Goal: Task Accomplishment & Management: Manage account settings

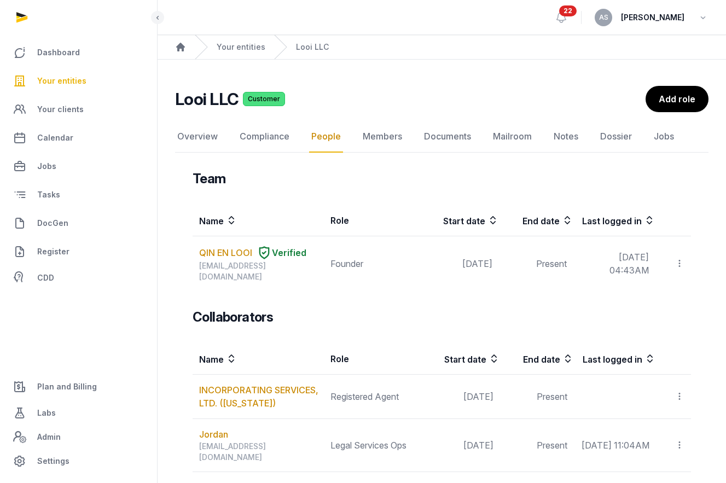
click at [77, 78] on span "Your entities" at bounding box center [61, 80] width 49 height 13
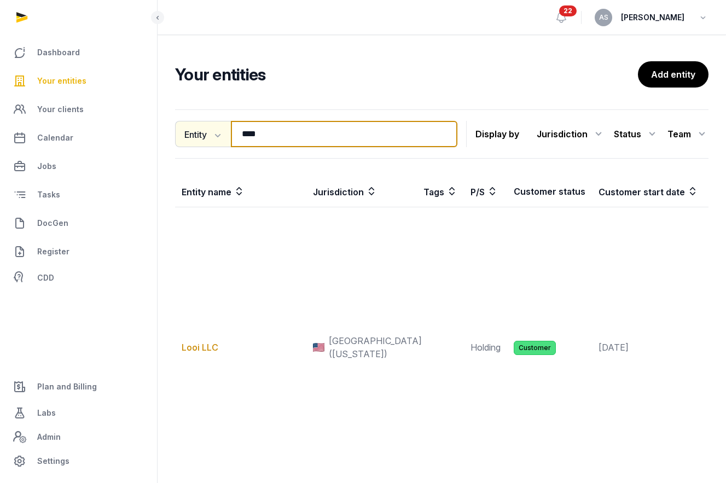
drag, startPoint x: 271, startPoint y: 142, endPoint x: 206, endPoint y: 133, distance: 65.7
click at [206, 133] on div "Entity Entity People Tags Services **** Search" at bounding box center [316, 134] width 282 height 26
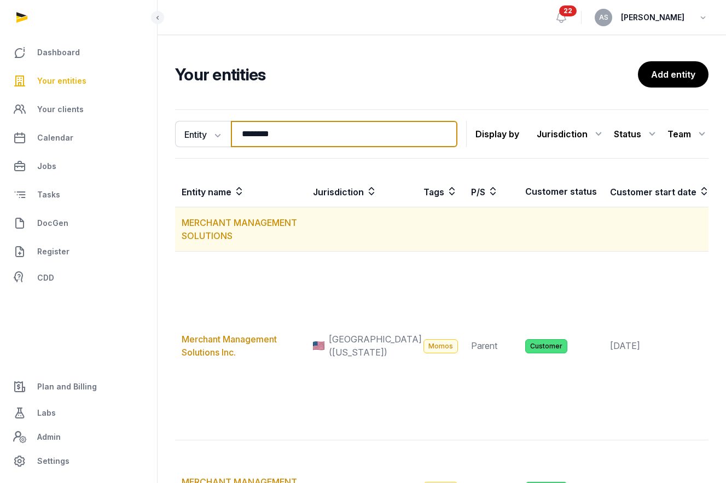
type input "********"
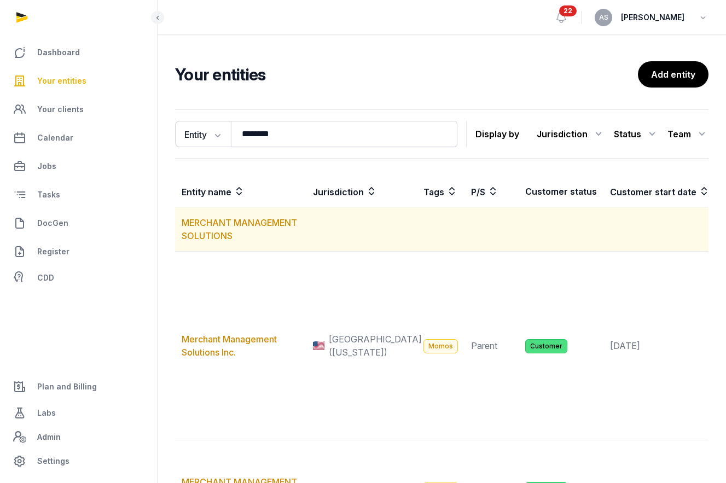
click at [214, 229] on td "MERCHANT MANAGEMENT SOLUTIONS" at bounding box center [240, 229] width 131 height 44
click at [207, 221] on link "MERCHANT MANAGEMENT SOLUTIONS" at bounding box center [239, 229] width 115 height 24
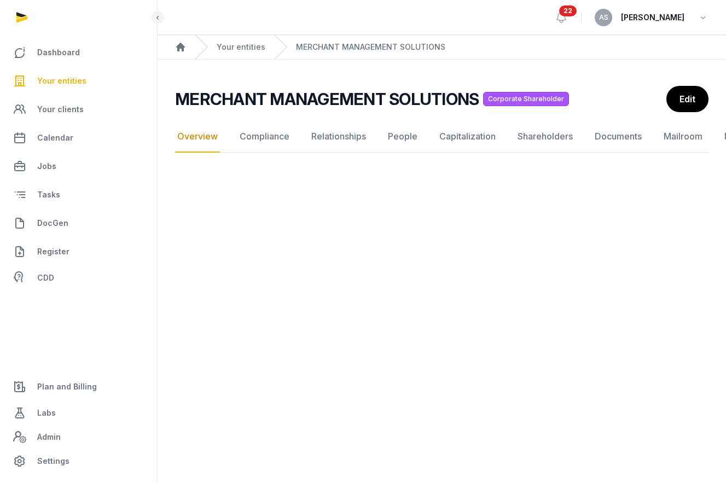
click at [222, 137] on nav "Overview Compliance Relationships People Capitalization Shareholders Documents …" at bounding box center [441, 137] width 533 height 32
click at [208, 140] on link "Overview" at bounding box center [197, 137] width 45 height 32
click at [257, 141] on link "Compliance" at bounding box center [264, 137] width 54 height 32
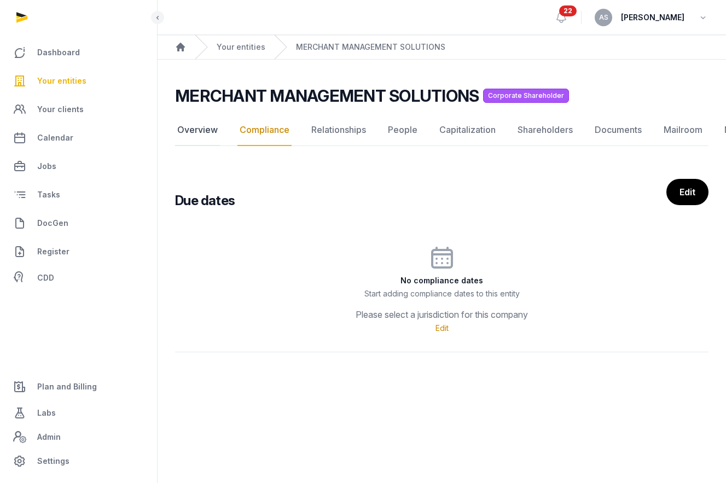
click at [207, 133] on link "Overview" at bounding box center [197, 130] width 45 height 32
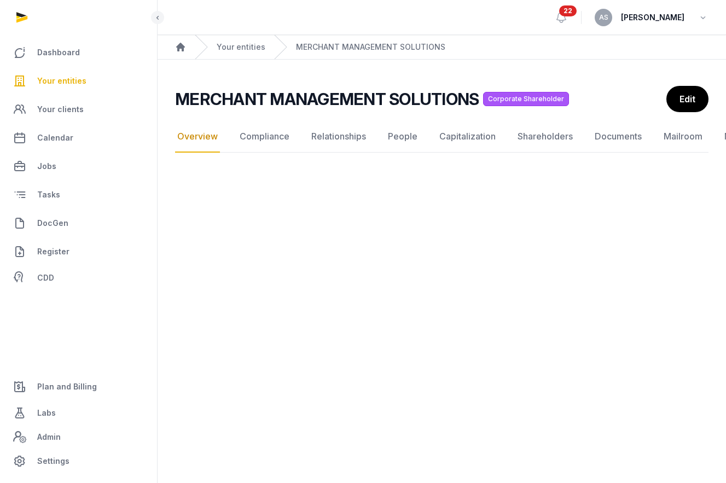
click at [65, 80] on span "Your entities" at bounding box center [61, 80] width 49 height 13
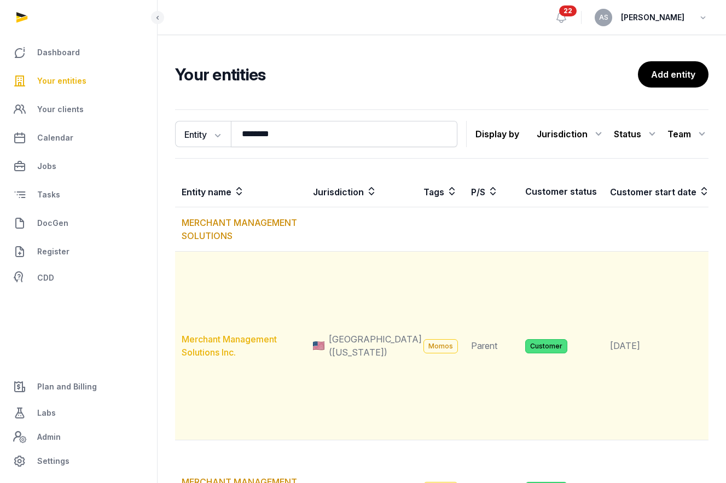
click at [193, 358] on link "Merchant Management Solutions Inc." at bounding box center [229, 346] width 95 height 24
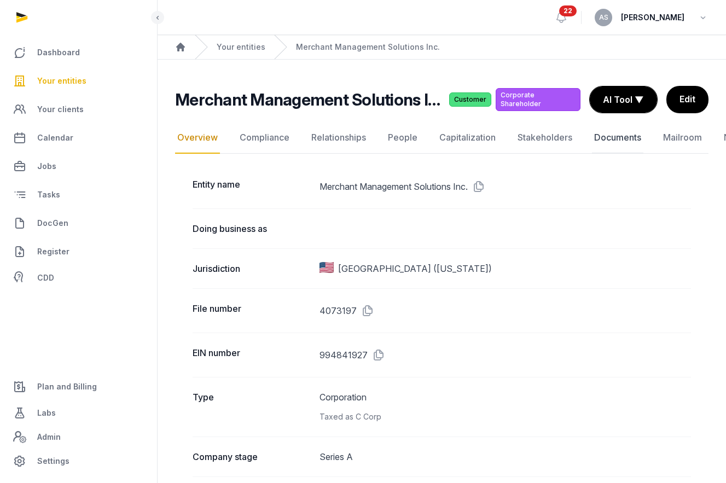
click at [615, 140] on link "Documents" at bounding box center [617, 138] width 51 height 32
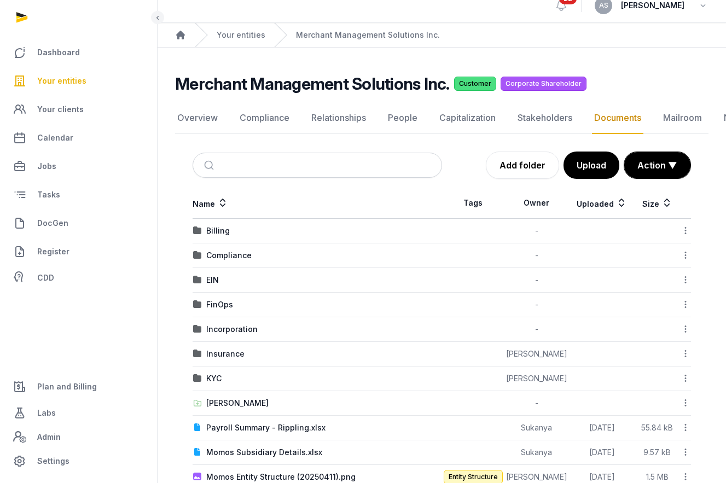
scroll to position [13, 0]
click at [224, 359] on td "Insurance" at bounding box center [317, 353] width 249 height 25
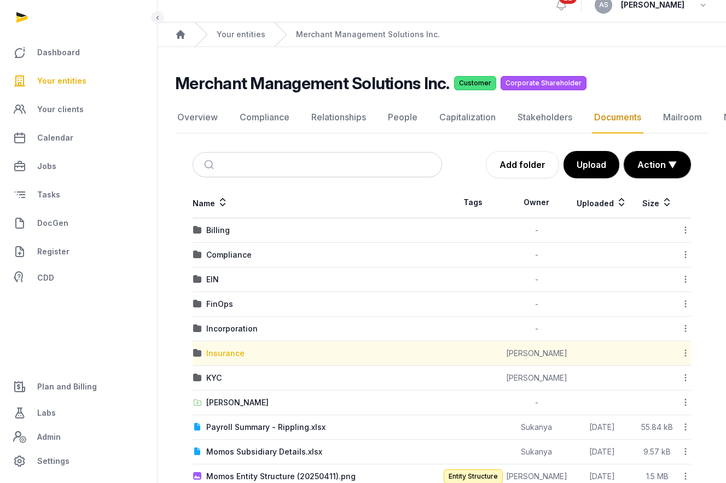
click at [224, 357] on div "Insurance" at bounding box center [225, 353] width 38 height 11
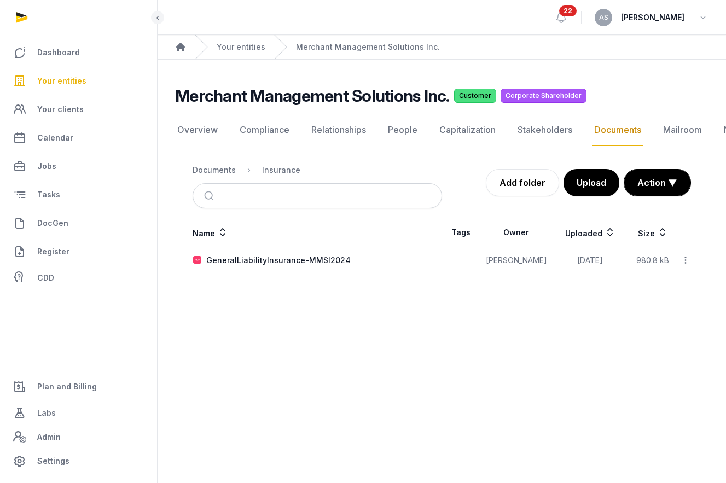
scroll to position [0, 0]
click at [592, 188] on button "Upload" at bounding box center [590, 182] width 57 height 27
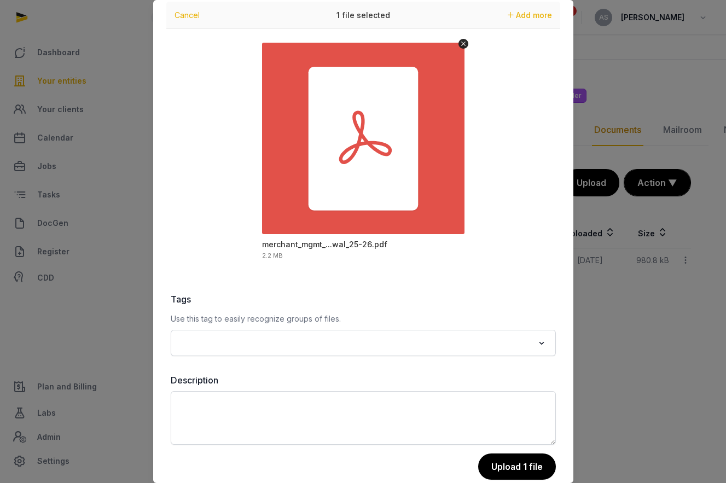
scroll to position [52, 0]
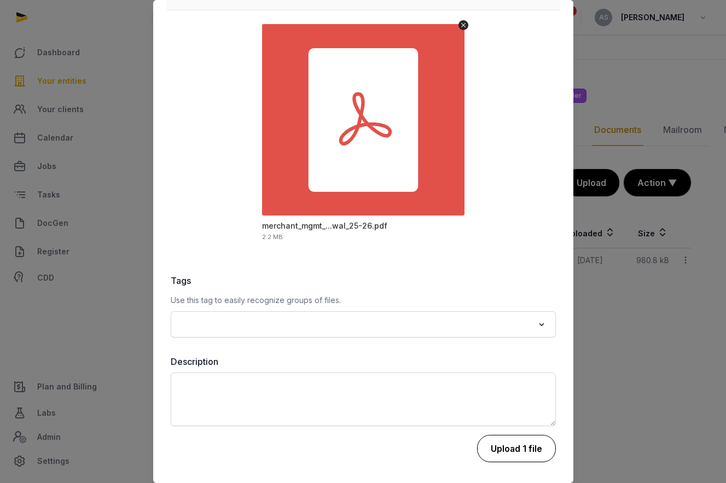
click at [522, 452] on button "Upload 1 file" at bounding box center [516, 448] width 79 height 27
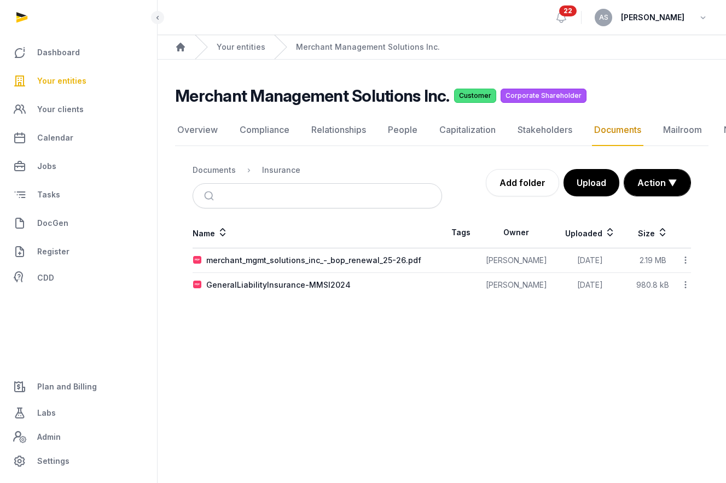
click at [522, 452] on main "Open sidebar 22 AS [PERSON_NAME] Home Your entities Merchant Management Solutio…" at bounding box center [363, 241] width 726 height 483
click at [334, 259] on div "merchant_mgmt_solutions_inc_-_bop_renewal_25-26.pdf" at bounding box center [313, 260] width 215 height 11
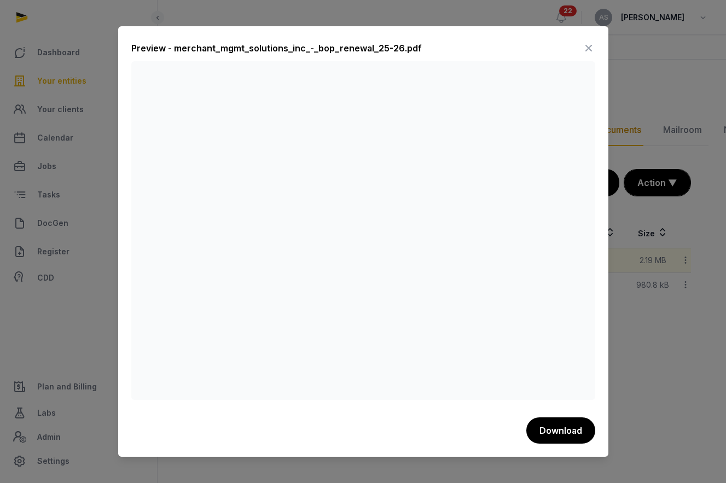
click at [592, 49] on icon at bounding box center [588, 48] width 13 height 18
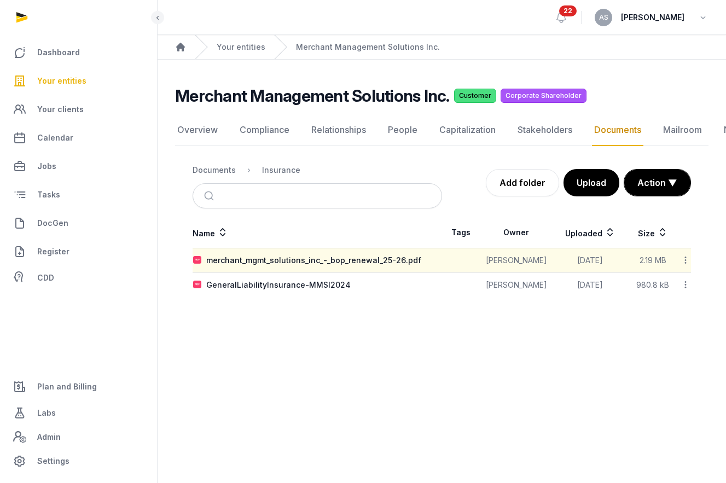
click at [71, 72] on link "Your entities" at bounding box center [79, 81] width 140 height 26
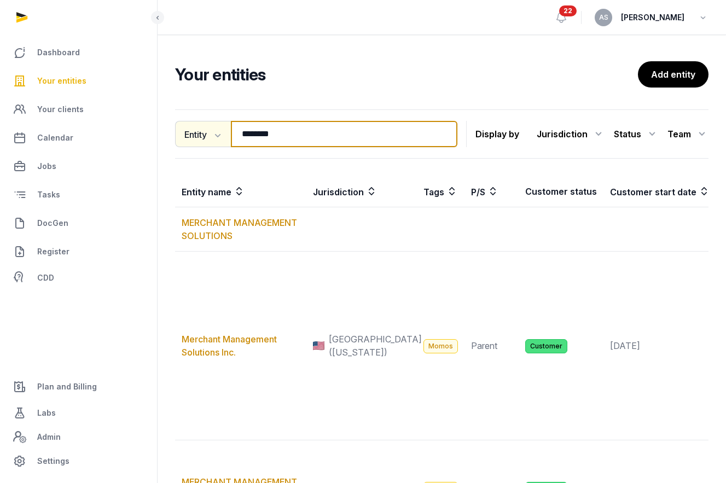
drag, startPoint x: 297, startPoint y: 134, endPoint x: 224, endPoint y: 133, distance: 72.8
click at [224, 133] on div "Entity Entity People Tags Services ******** Search" at bounding box center [316, 134] width 282 height 26
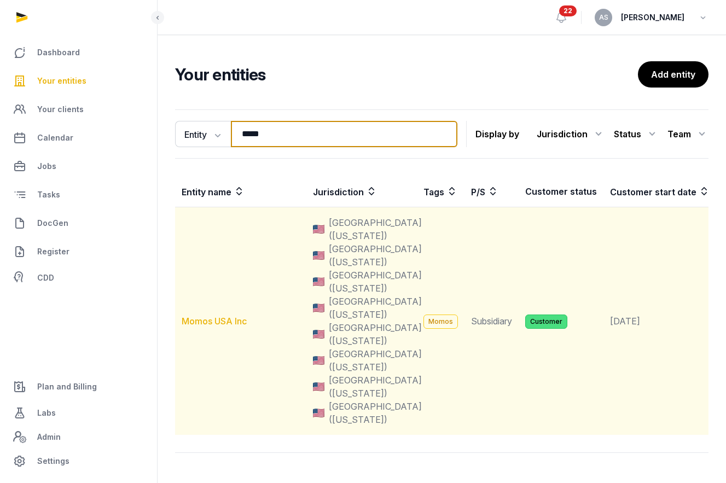
type input "*****"
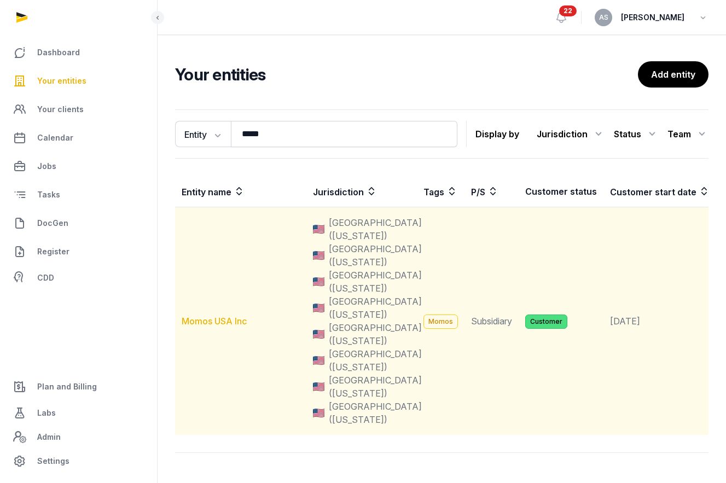
click at [204, 323] on link "Momos USA Inc" at bounding box center [214, 321] width 65 height 11
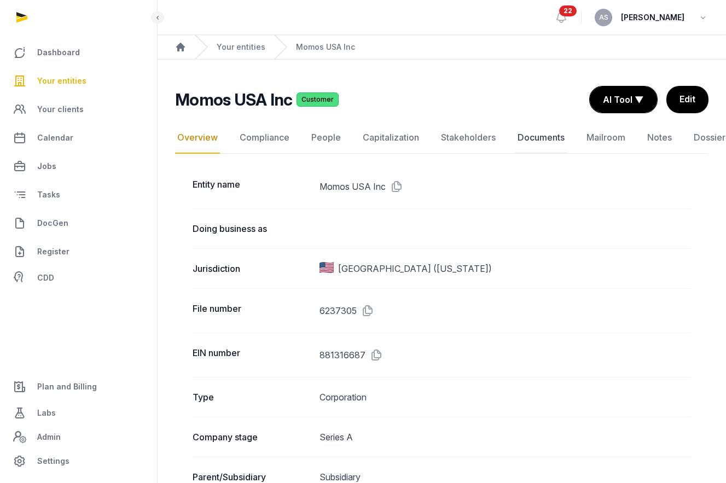
click at [538, 137] on link "Documents" at bounding box center [540, 138] width 51 height 32
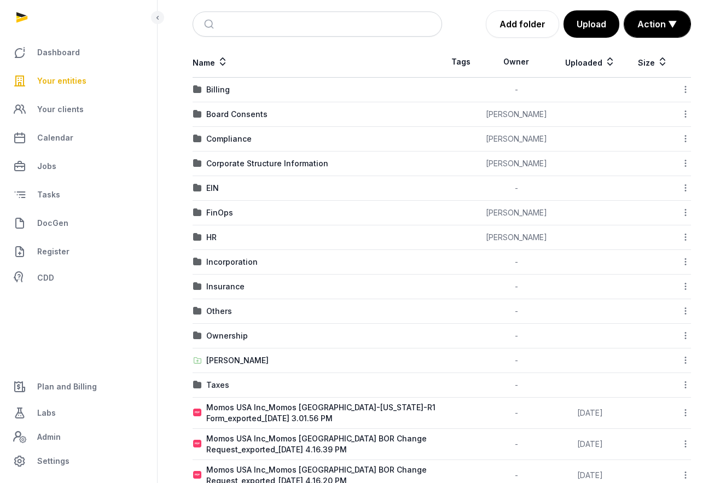
scroll to position [245, 0]
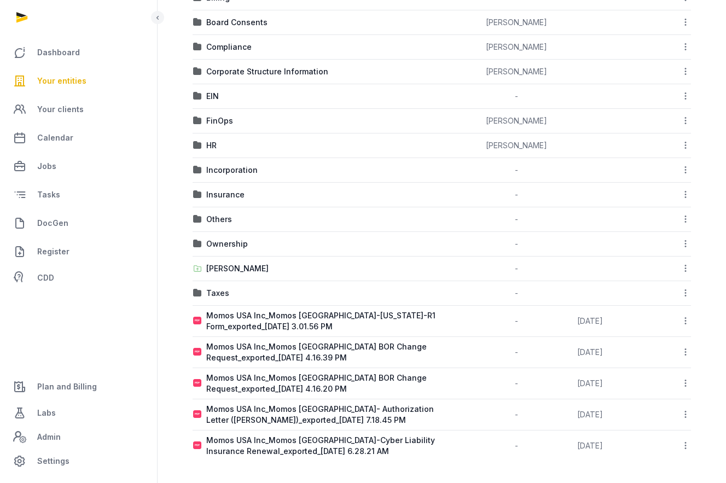
click at [684, 316] on icon at bounding box center [686, 320] width 10 height 11
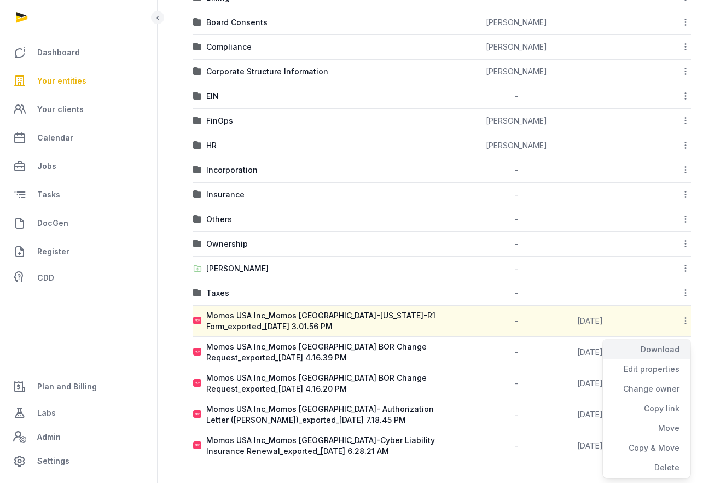
click at [669, 352] on div "Download" at bounding box center [647, 350] width 88 height 20
click at [72, 79] on span "Your entities" at bounding box center [61, 80] width 49 height 13
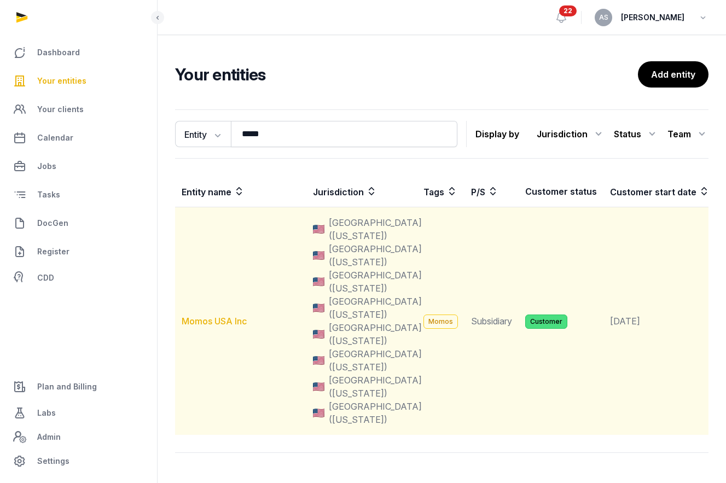
click at [218, 323] on link "Momos USA Inc" at bounding box center [214, 321] width 65 height 11
